Goal: Complete application form

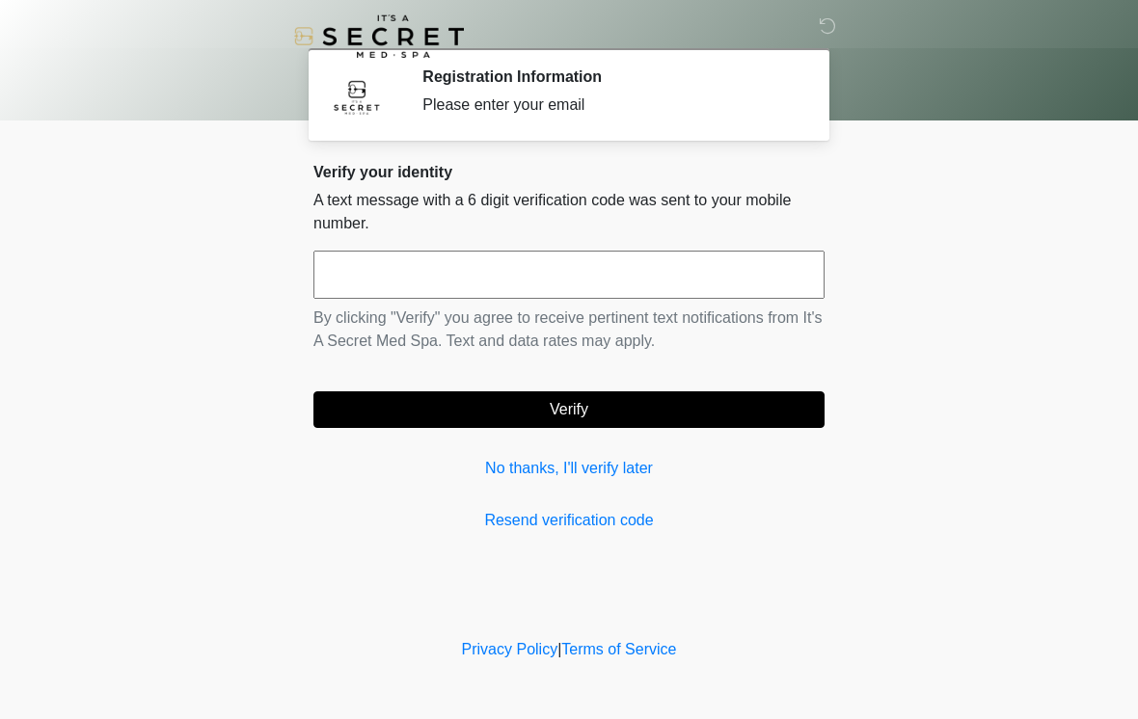
click at [574, 270] on input "text" at bounding box center [568, 275] width 511 height 48
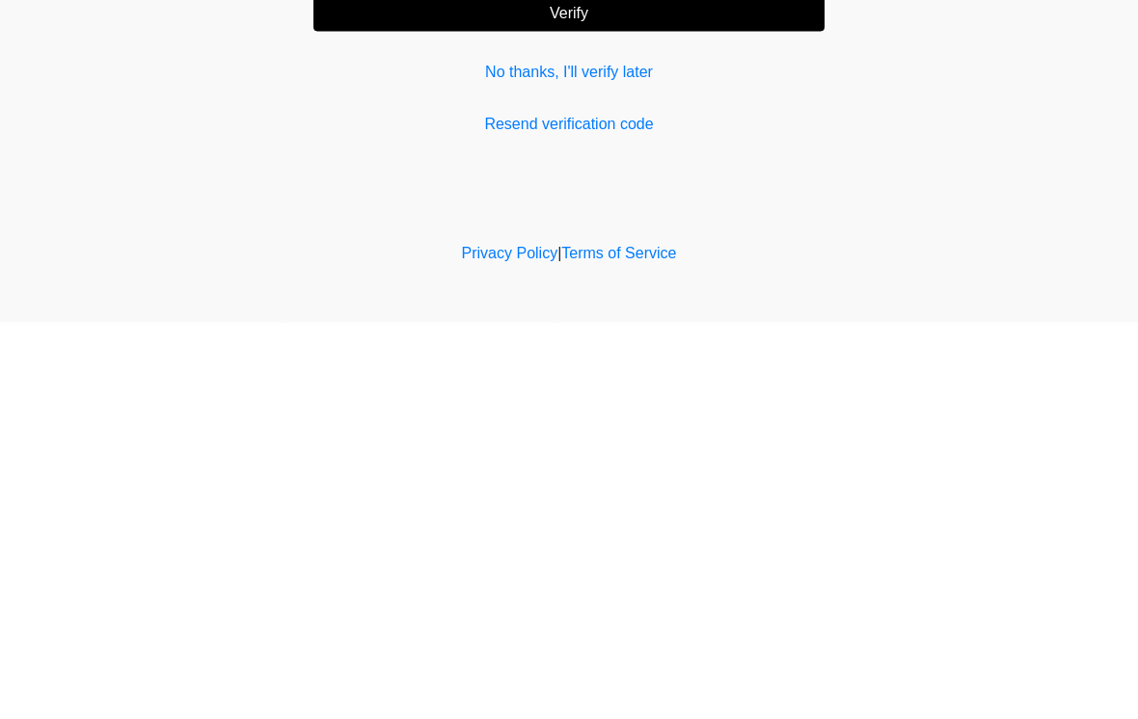
click at [645, 457] on link "No thanks, I'll verify later" at bounding box center [568, 468] width 511 height 23
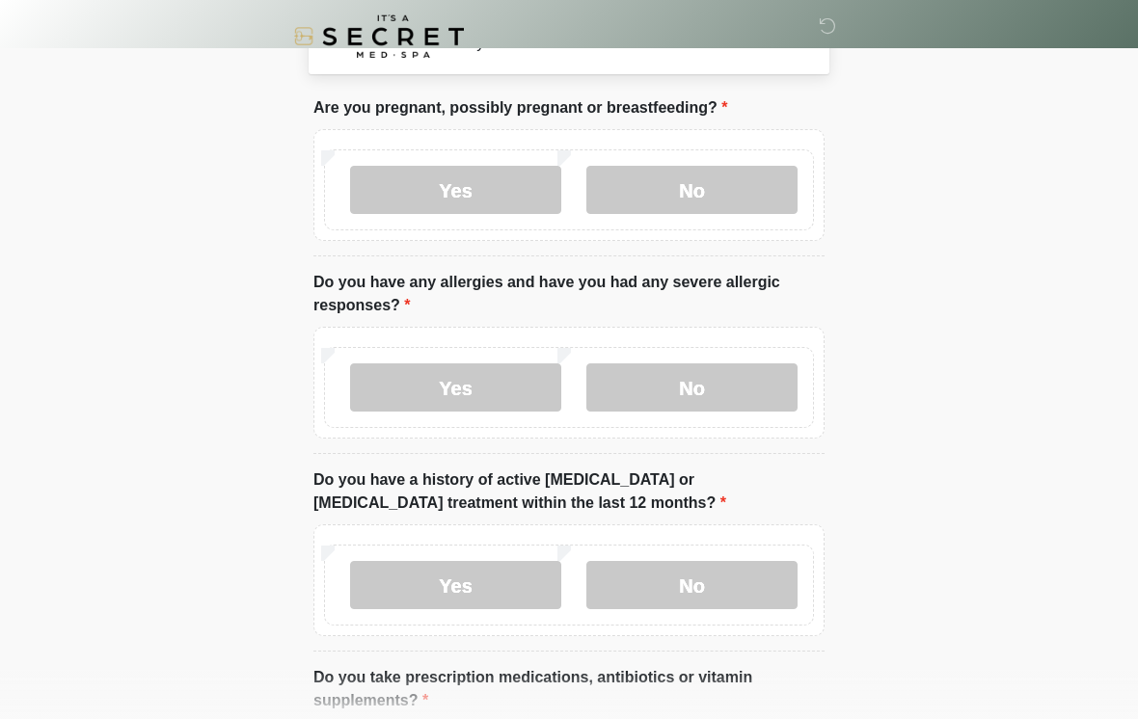
scroll to position [52, 0]
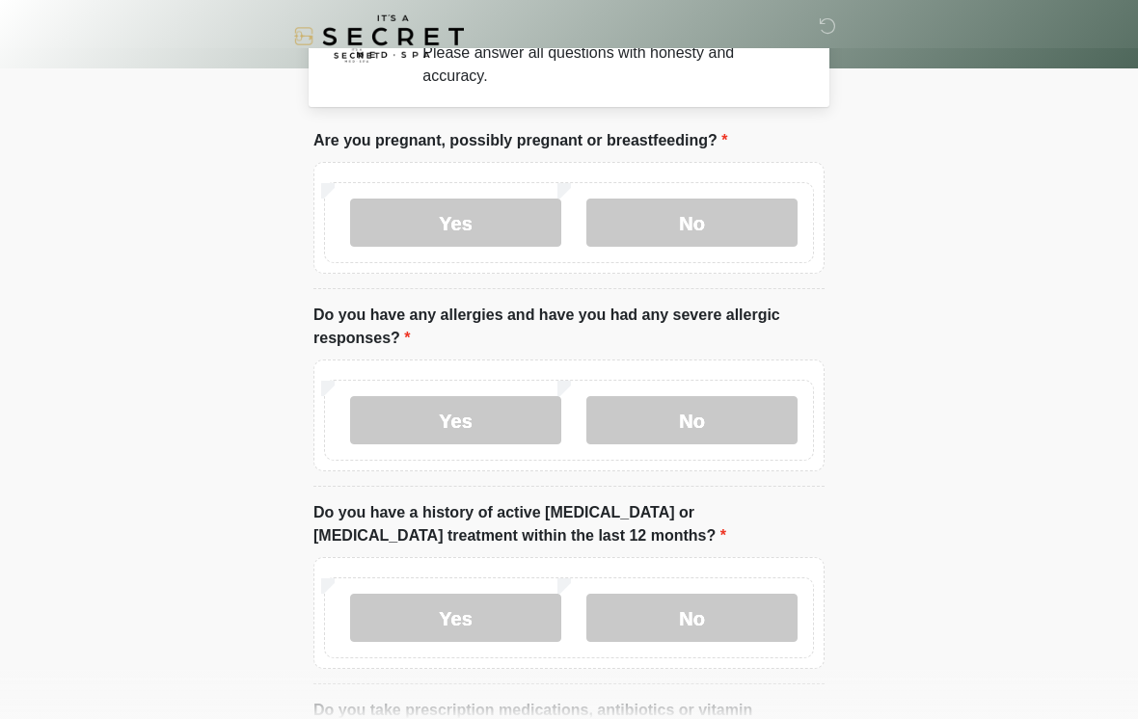
click at [763, 228] on label "No" at bounding box center [691, 223] width 211 height 48
click at [733, 398] on label "No" at bounding box center [691, 420] width 211 height 48
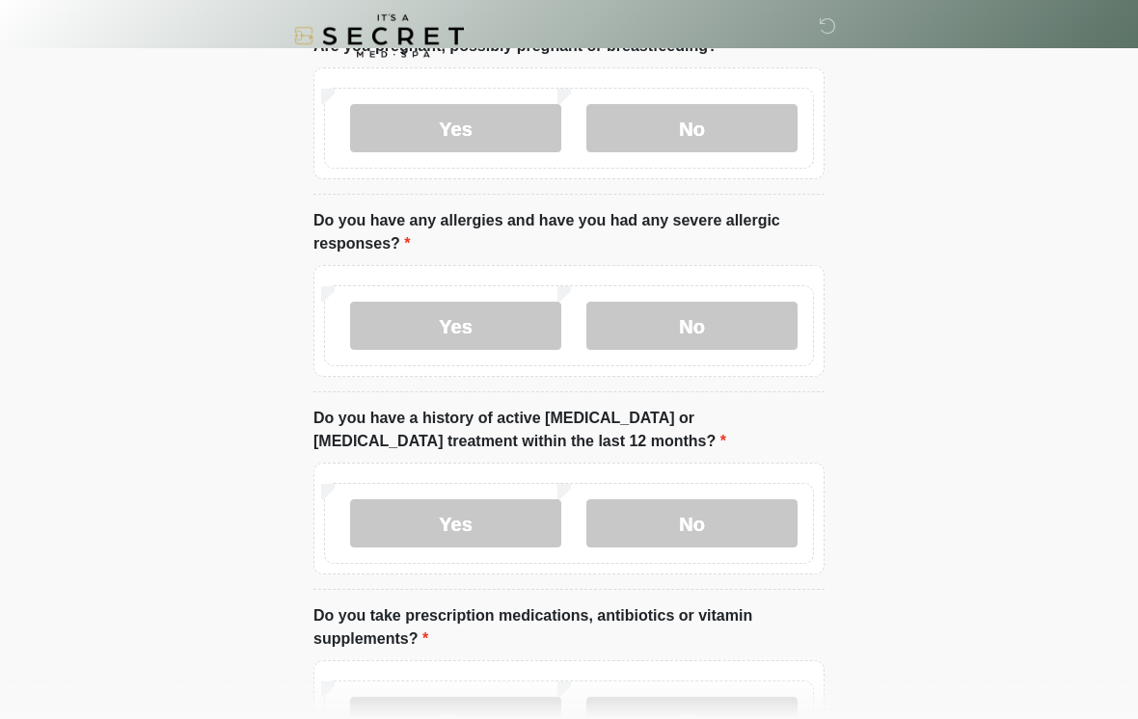
scroll to position [148, 0]
click at [786, 524] on label "No" at bounding box center [691, 523] width 211 height 48
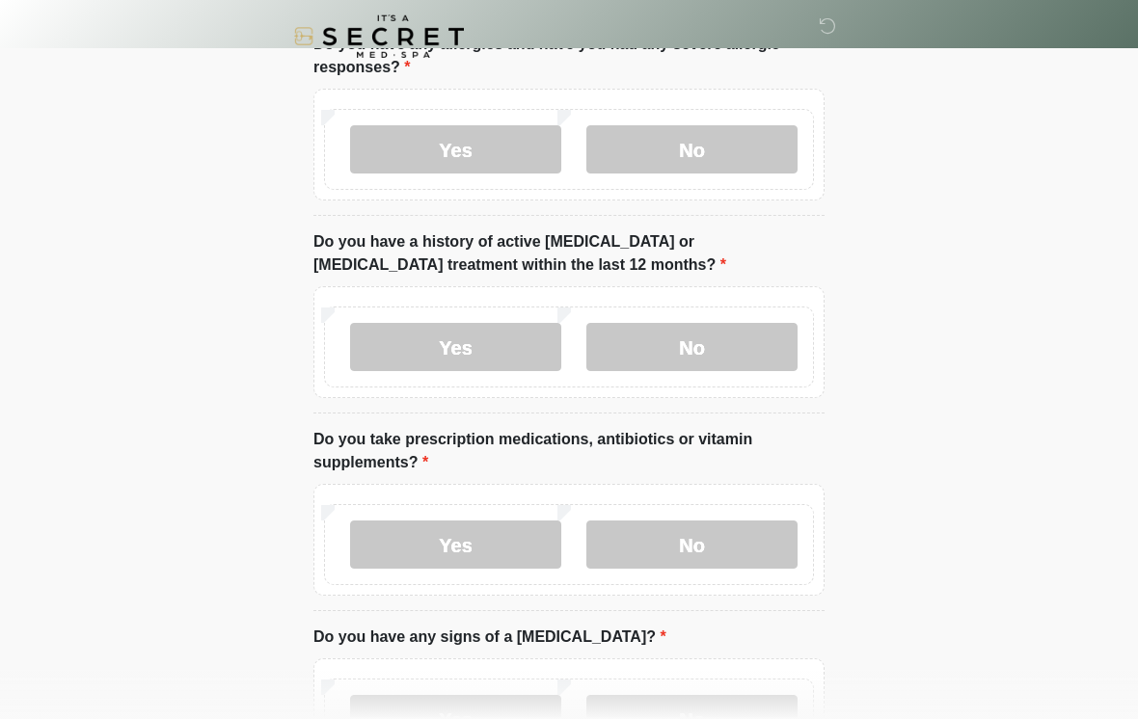
scroll to position [331, 0]
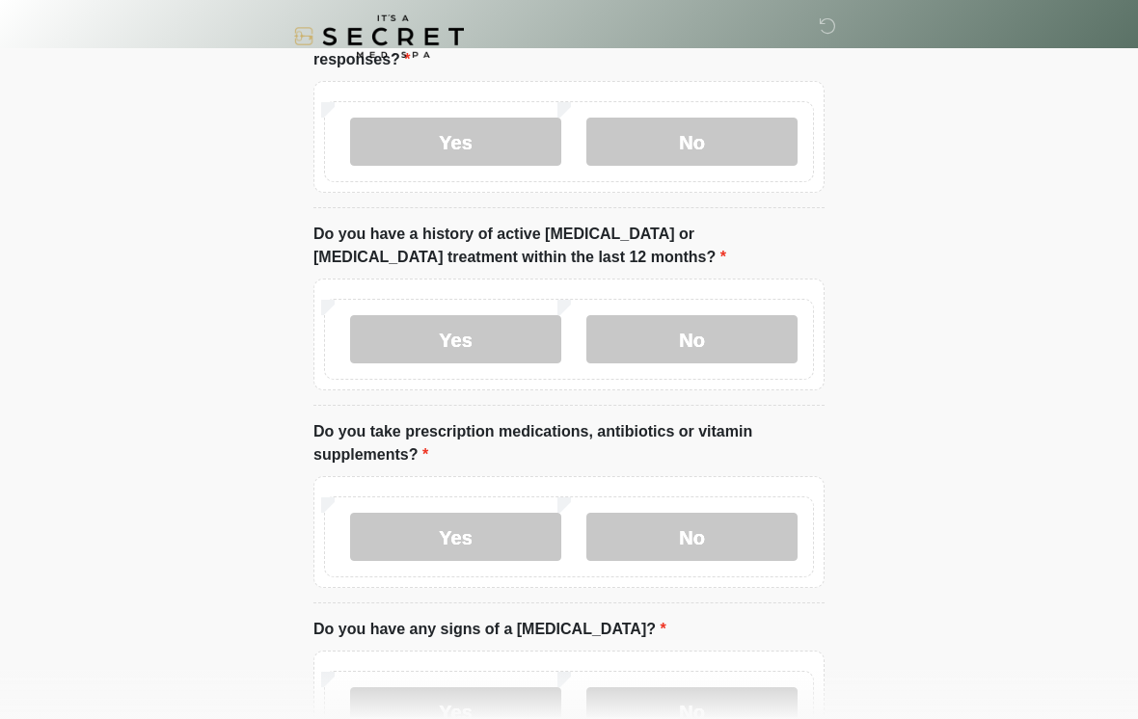
click at [773, 534] on label "No" at bounding box center [691, 537] width 211 height 48
click at [496, 529] on label "Yes" at bounding box center [455, 537] width 211 height 48
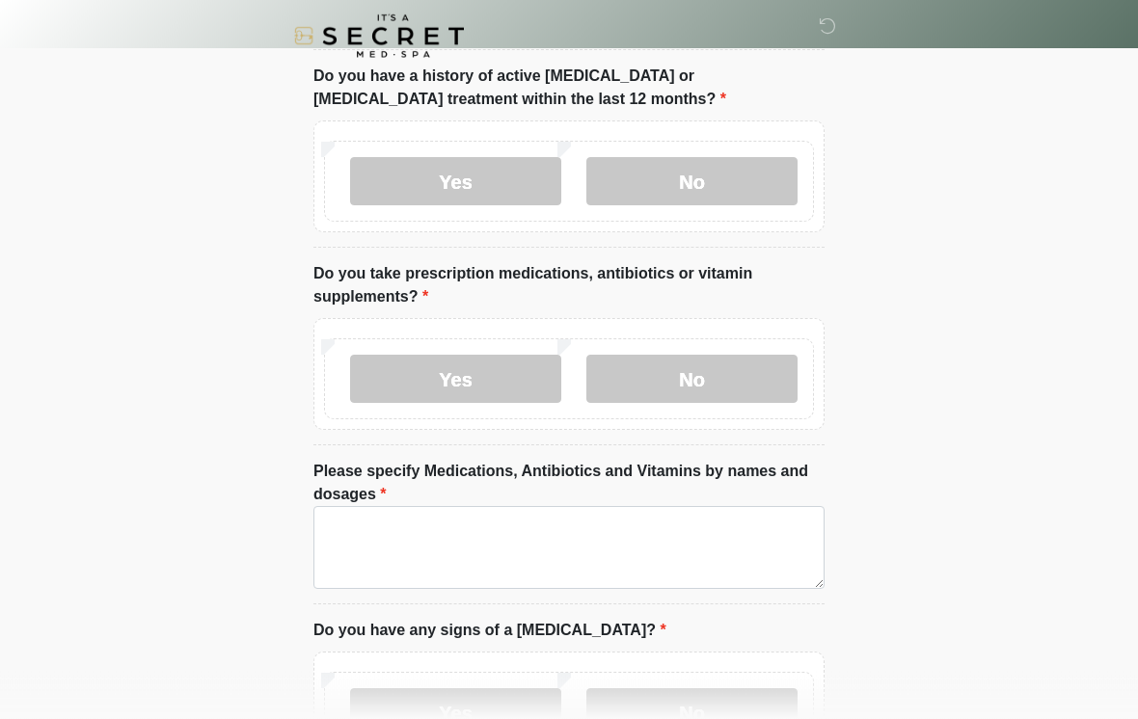
scroll to position [491, 0]
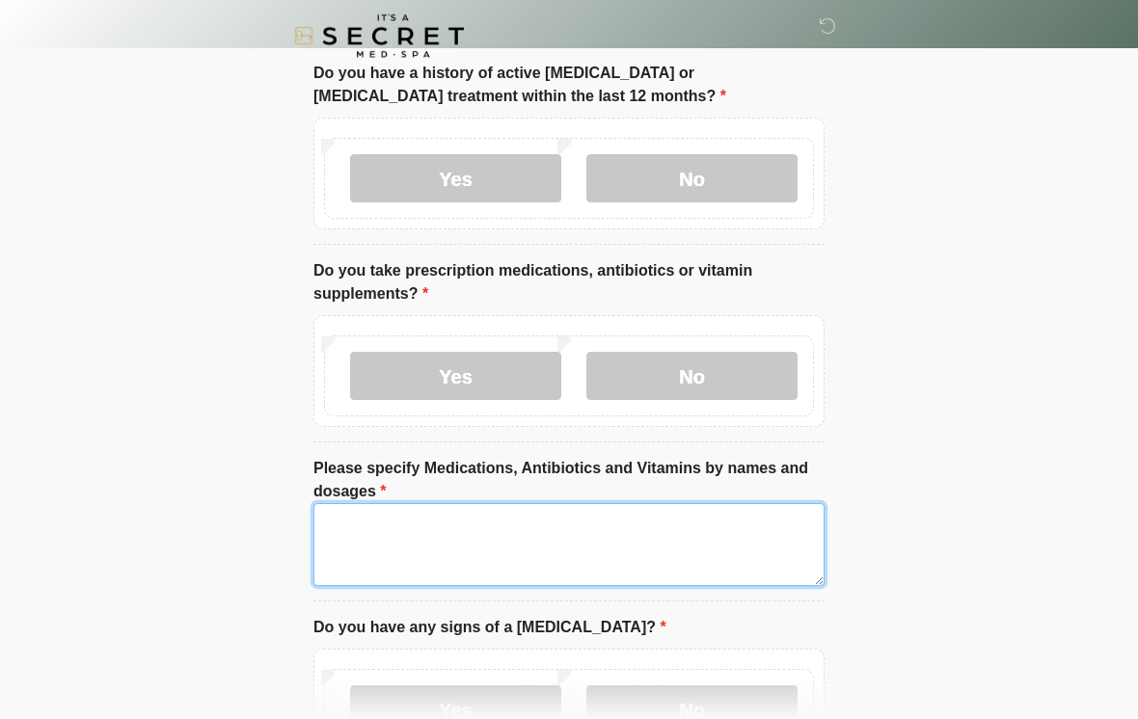
click at [686, 527] on textarea "Please specify Medications, Antibiotics and Vitamins by names and dosages" at bounding box center [568, 545] width 511 height 83
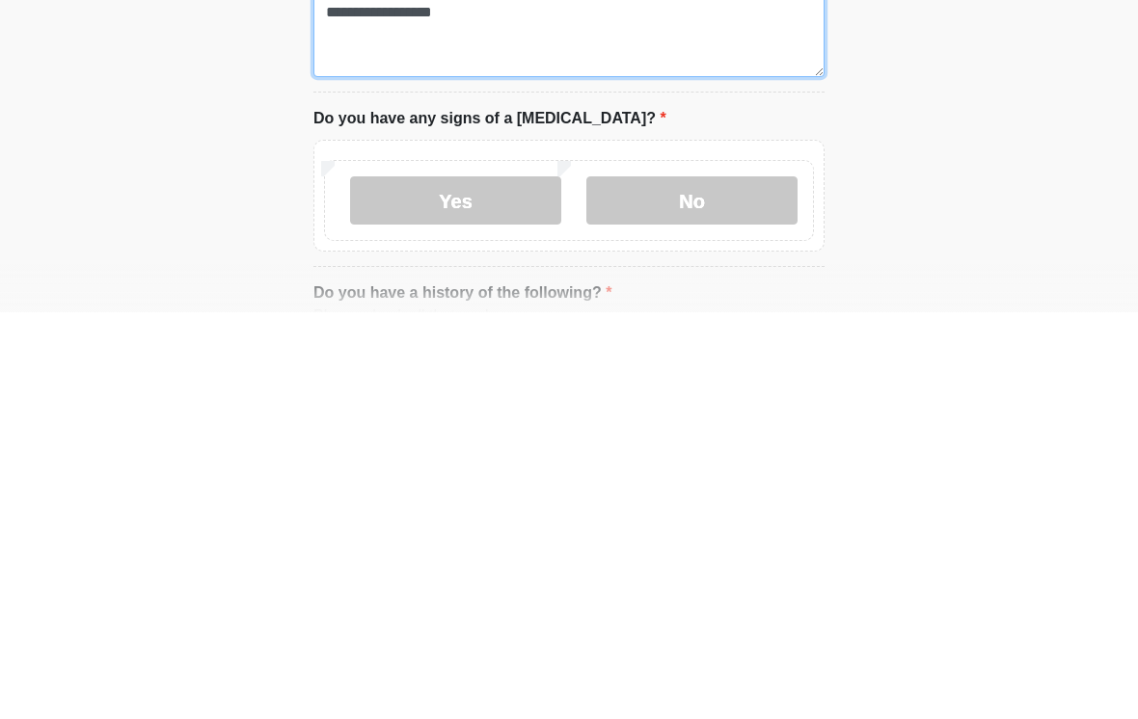
scroll to position [614, 0]
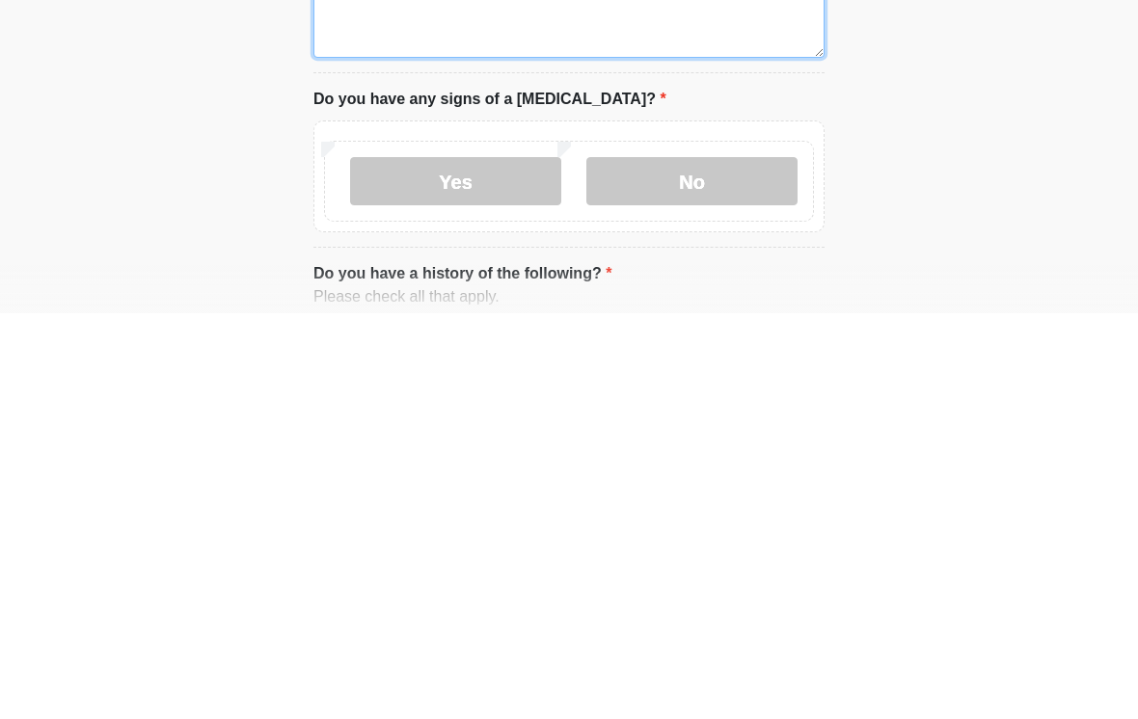
type textarea "**********"
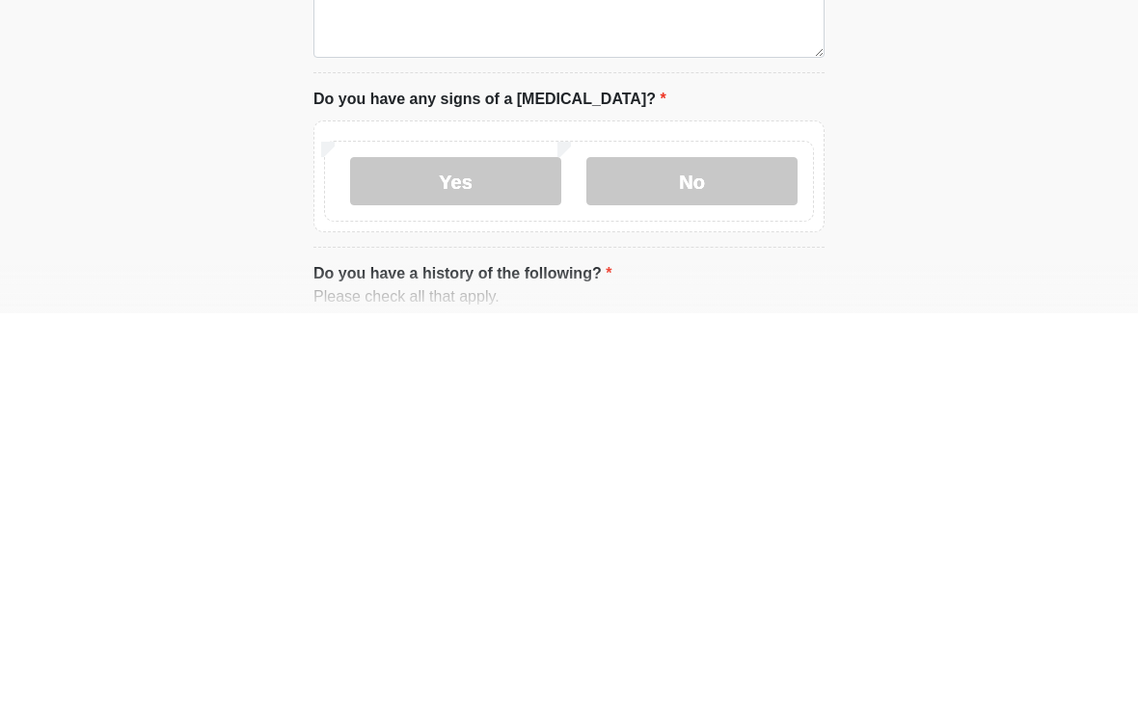
click at [692, 563] on label "No" at bounding box center [691, 587] width 211 height 48
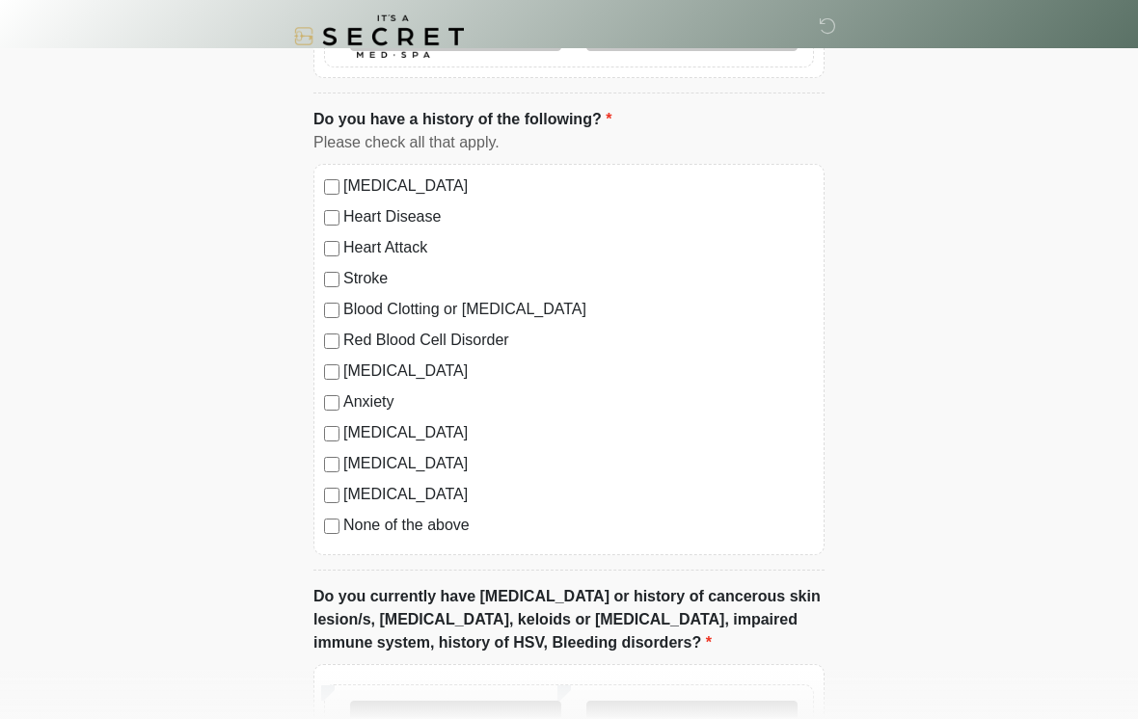
scroll to position [1179, 0]
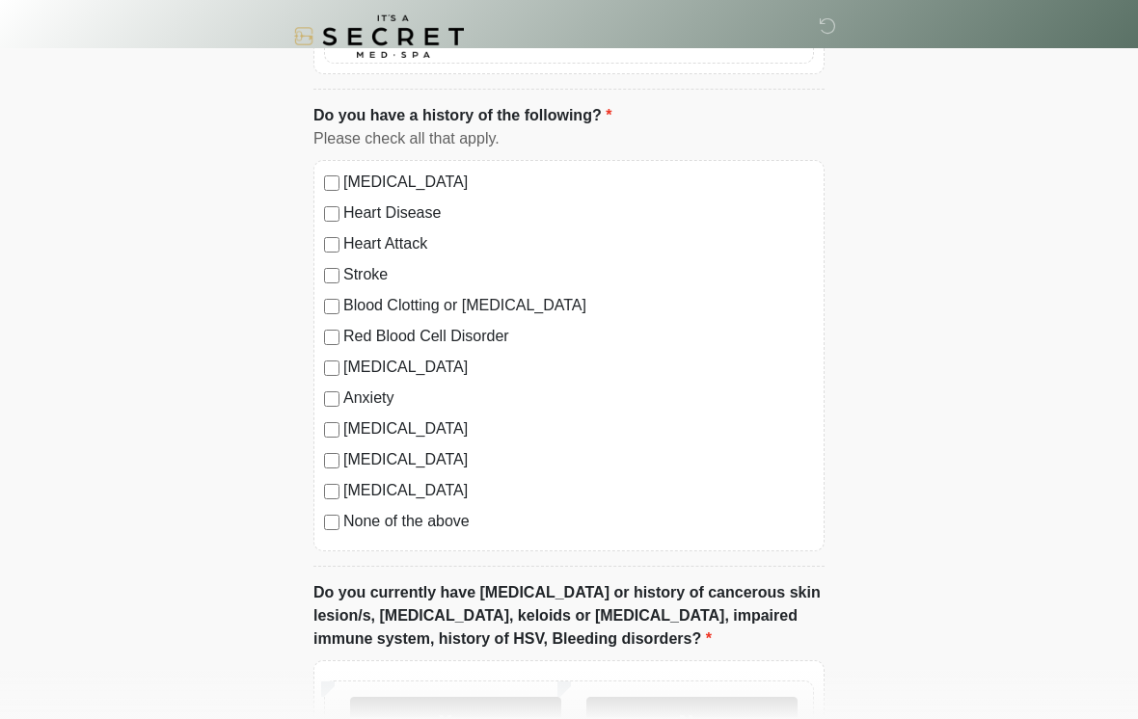
click at [343, 425] on label "Autoimmune Disorder" at bounding box center [578, 429] width 471 height 23
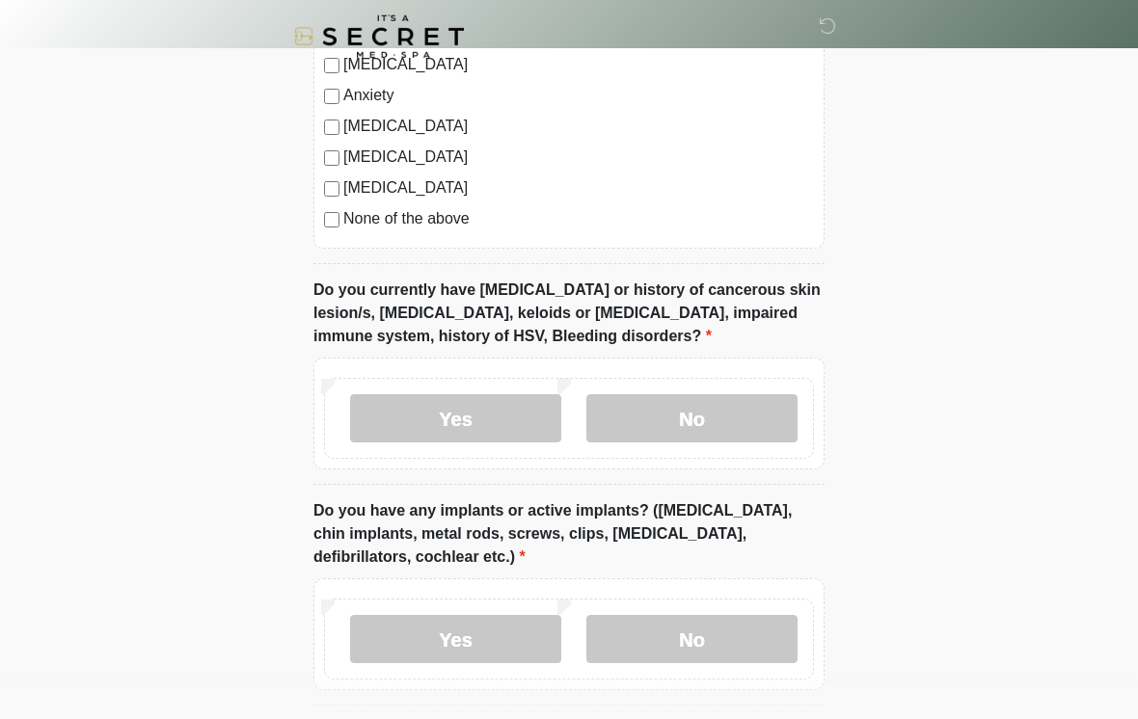
scroll to position [1486, 0]
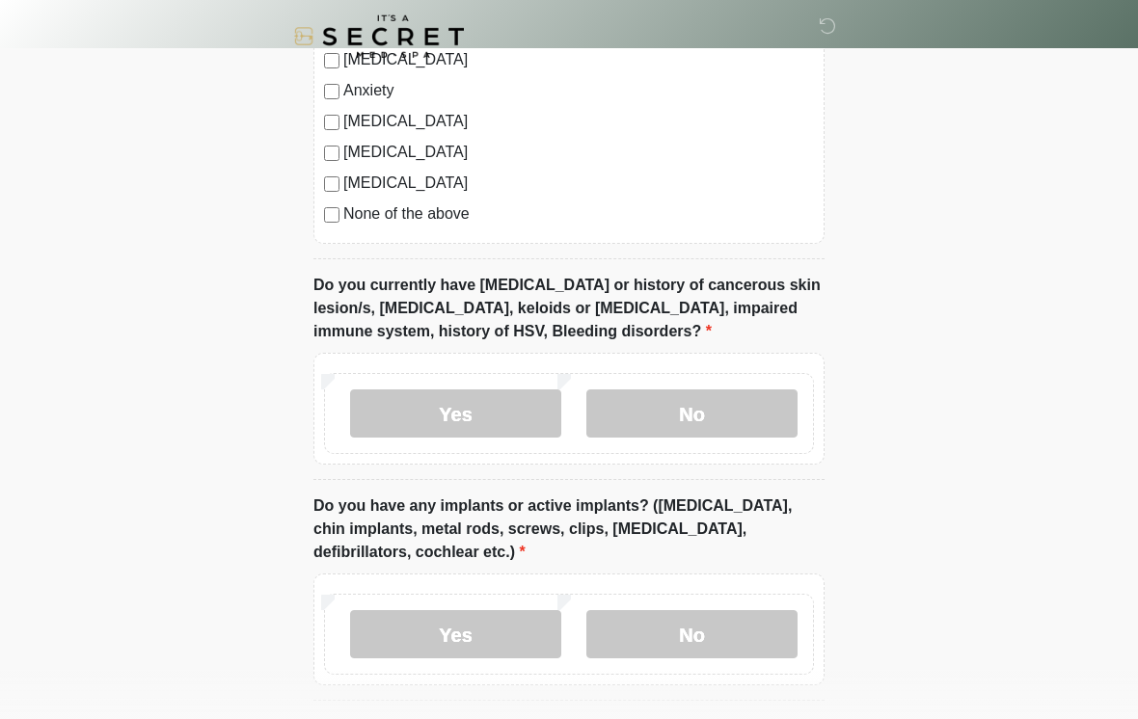
click at [725, 397] on label "No" at bounding box center [691, 414] width 211 height 48
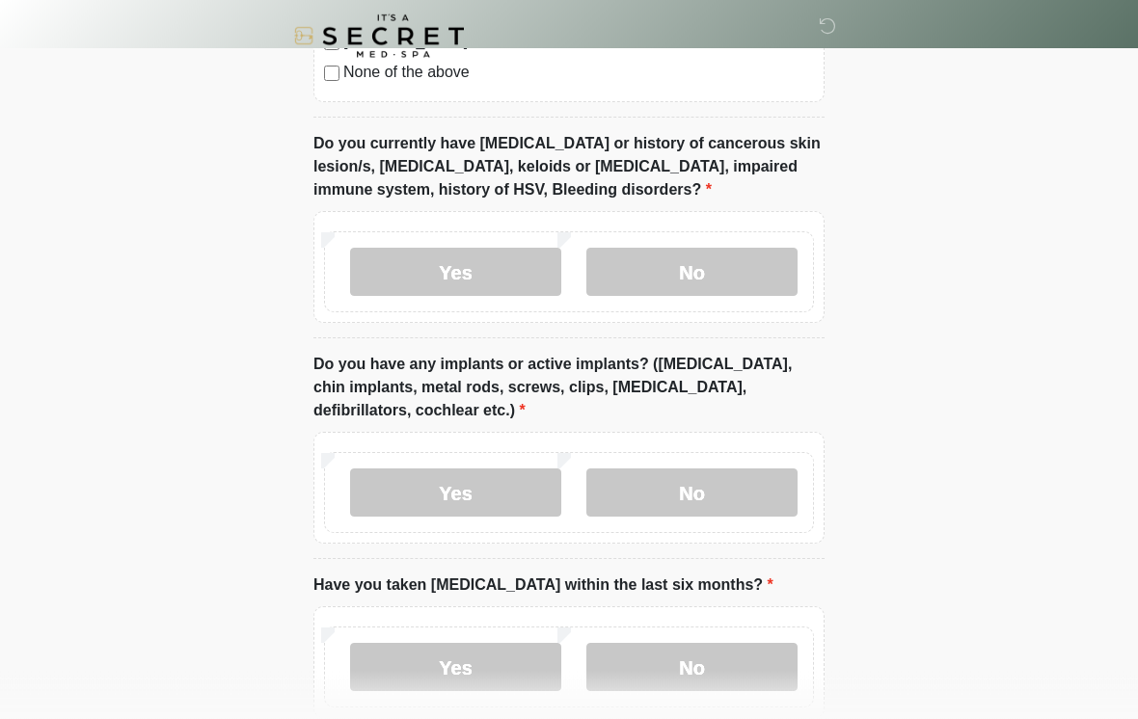
scroll to position [1634, 0]
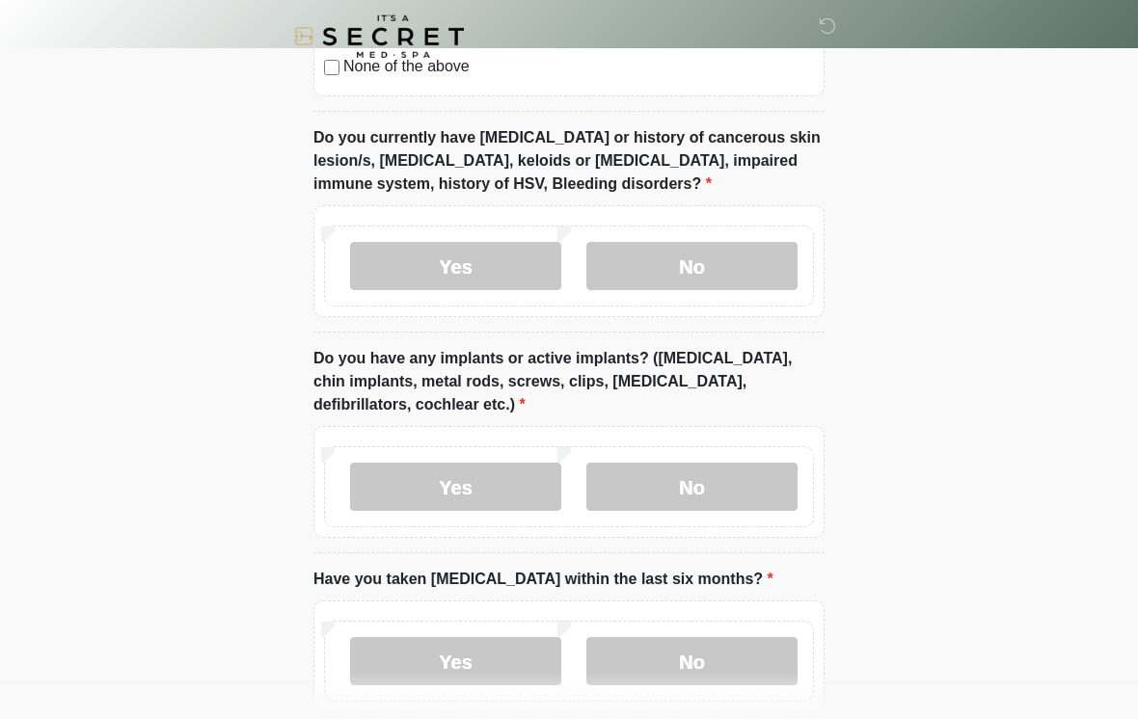
click at [718, 474] on label "No" at bounding box center [691, 487] width 211 height 48
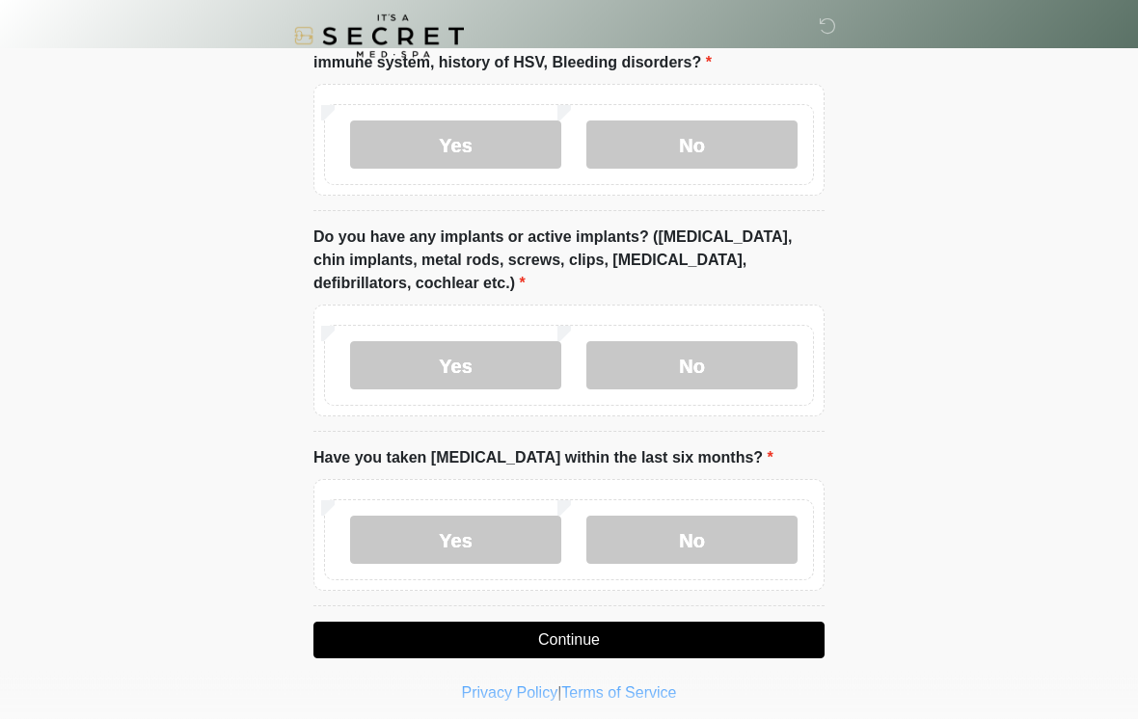
scroll to position [1764, 0]
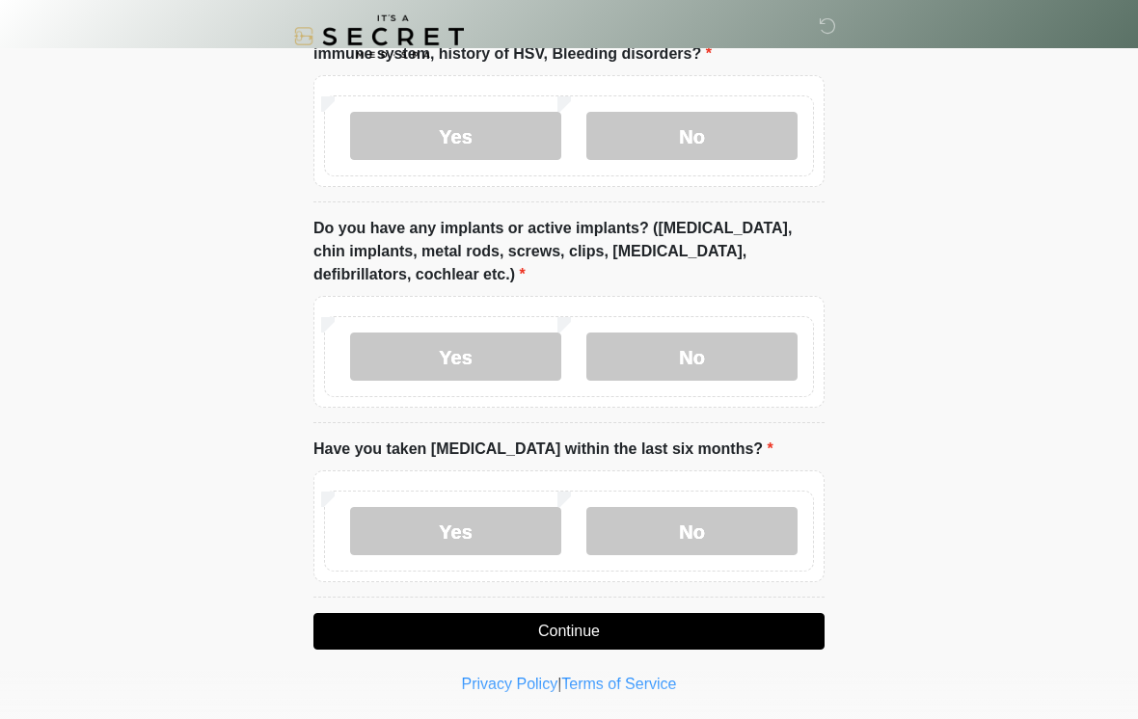
click at [704, 532] on label "No" at bounding box center [691, 531] width 211 height 48
click at [700, 634] on button "Continue" at bounding box center [568, 631] width 511 height 37
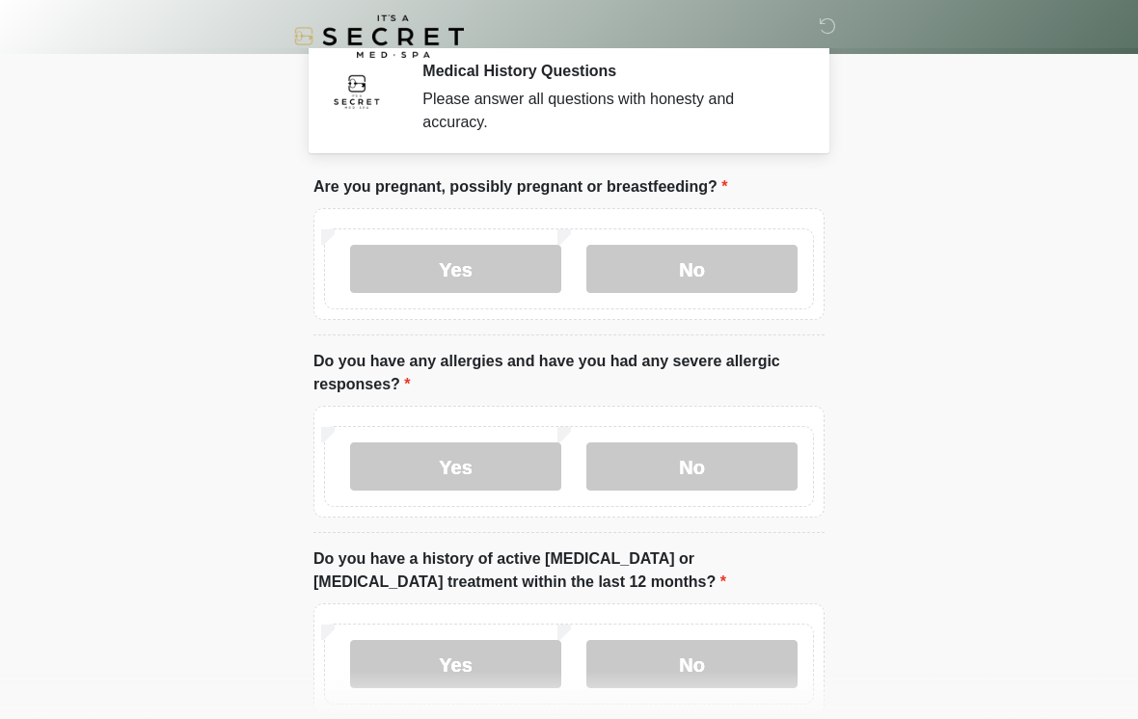
scroll to position [0, 0]
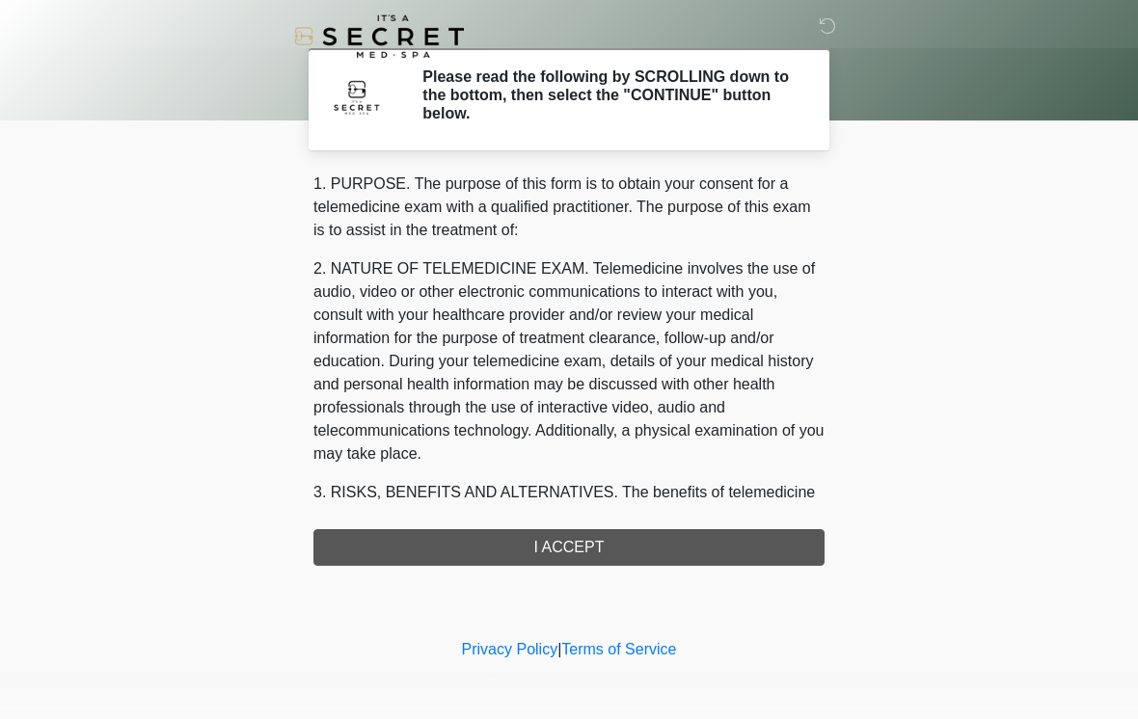
click at [720, 560] on div "1. PURPOSE. The purpose of this form is to obtain your consent for a telemedici…" at bounding box center [568, 369] width 511 height 393
click at [596, 550] on div "1. PURPOSE. The purpose of this form is to obtain your consent for a telemedici…" at bounding box center [568, 369] width 511 height 393
click at [569, 545] on div "1. PURPOSE. The purpose of this form is to obtain your consent for a telemedici…" at bounding box center [568, 369] width 511 height 393
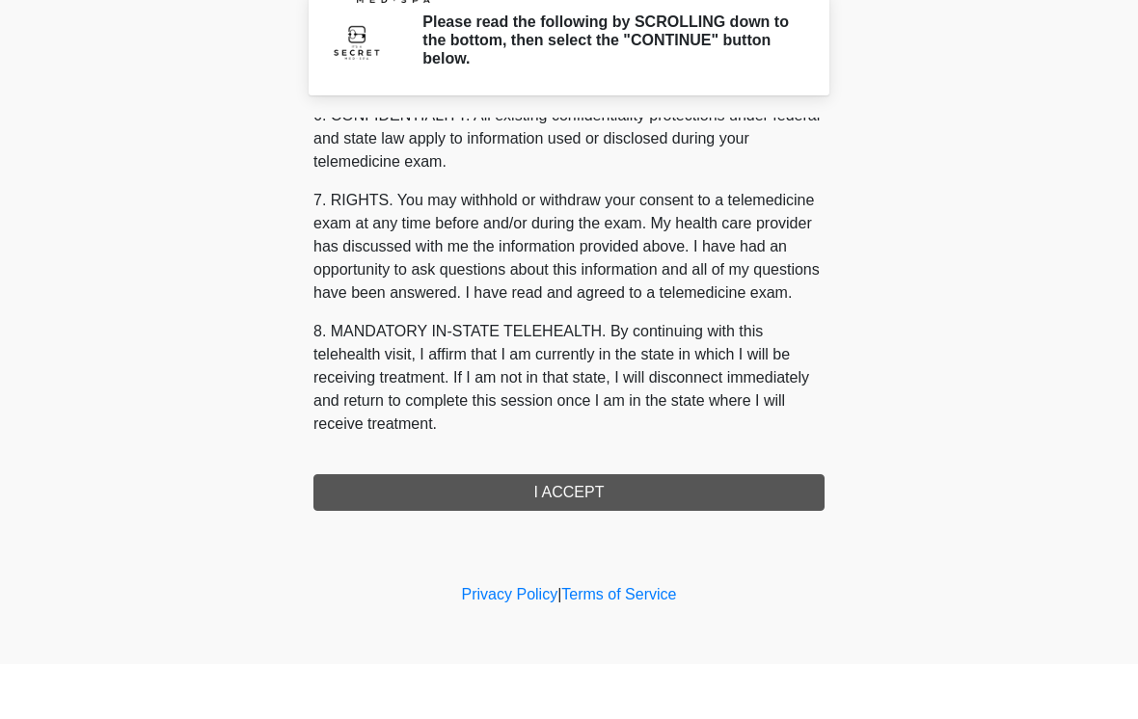
scroll to position [785, 0]
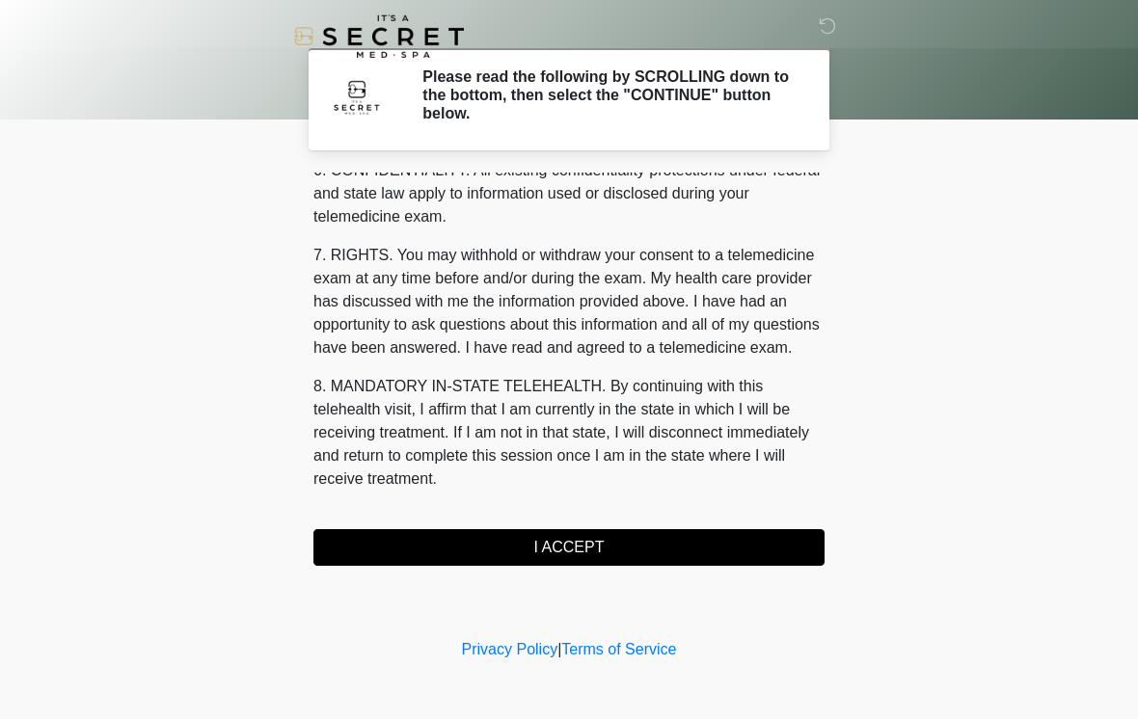
click at [672, 539] on button "I ACCEPT" at bounding box center [568, 547] width 511 height 37
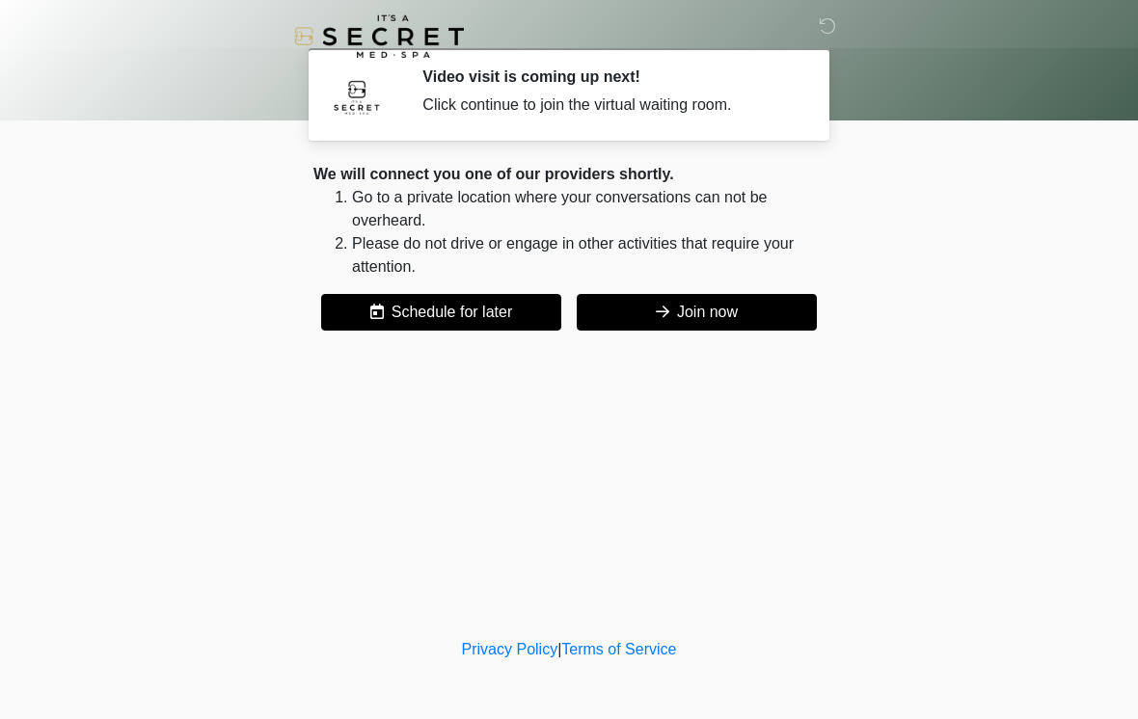
click at [712, 315] on button "Join now" at bounding box center [697, 312] width 240 height 37
